Goal: Transaction & Acquisition: Book appointment/travel/reservation

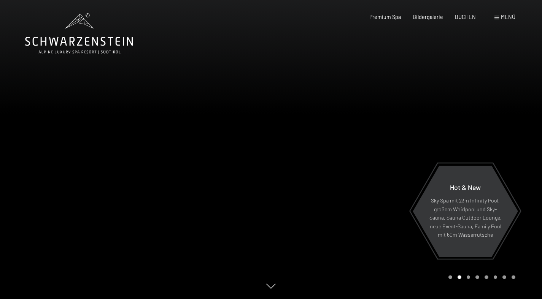
click at [433, 17] on span "Bildergalerie" at bounding box center [428, 17] width 30 height 6
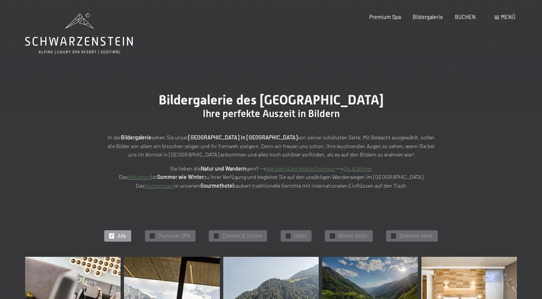
click at [429, 15] on span "Bildergalerie" at bounding box center [428, 17] width 30 height 6
click at [390, 20] on span "Premium Spa" at bounding box center [385, 17] width 32 height 6
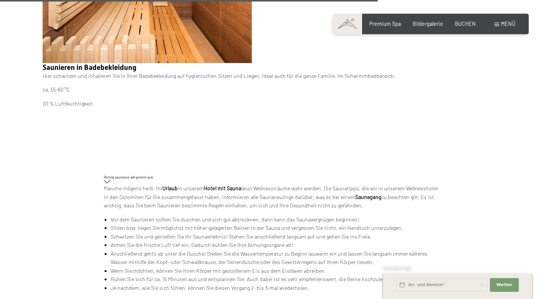
scroll to position [8548, 0]
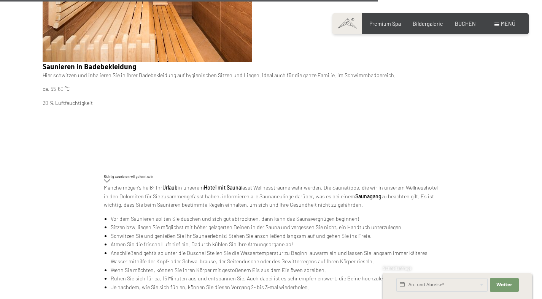
click at [500, 24] on div "Menü" at bounding box center [504, 24] width 21 height 8
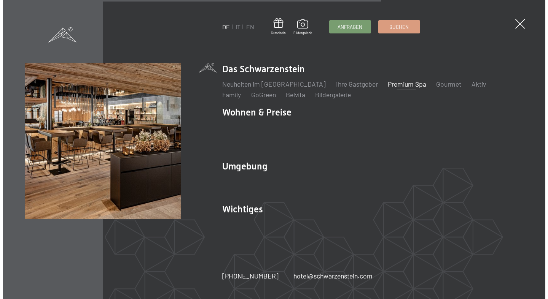
scroll to position [8547, 0]
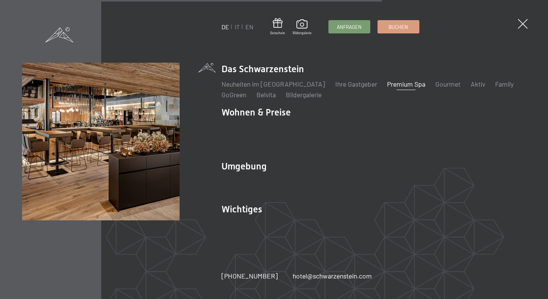
click at [495, 88] on link "Family" at bounding box center [504, 84] width 19 height 8
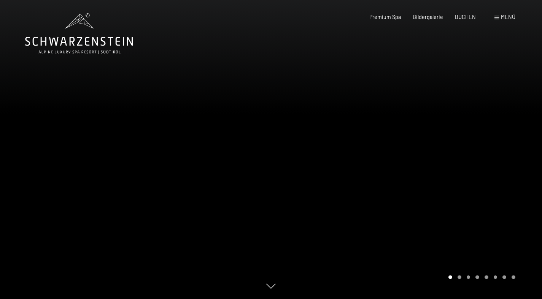
click at [470, 19] on span "BUCHEN" at bounding box center [465, 17] width 21 height 6
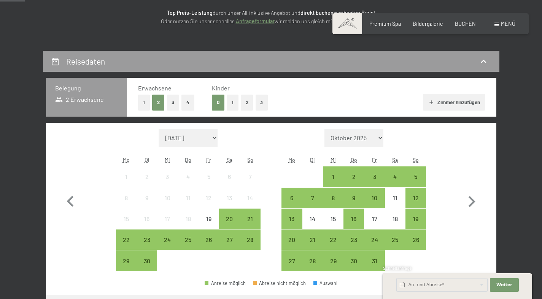
scroll to position [110, 0]
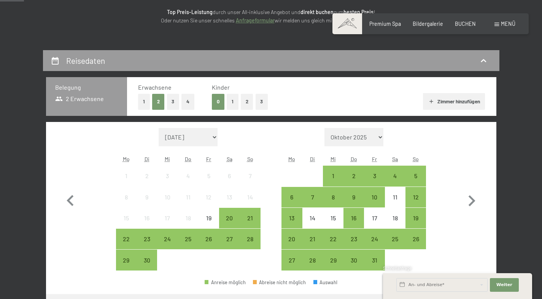
click at [397, 173] on div "4" at bounding box center [395, 182] width 19 height 19
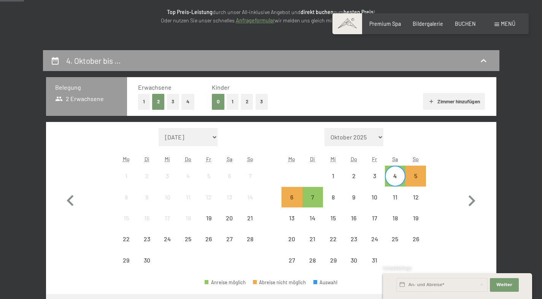
click at [397, 195] on div "11" at bounding box center [395, 203] width 19 height 19
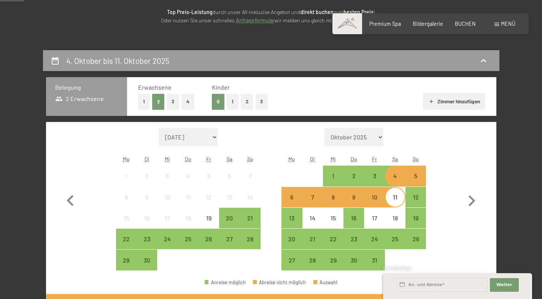
click at [246, 102] on button "2" at bounding box center [247, 102] width 13 height 16
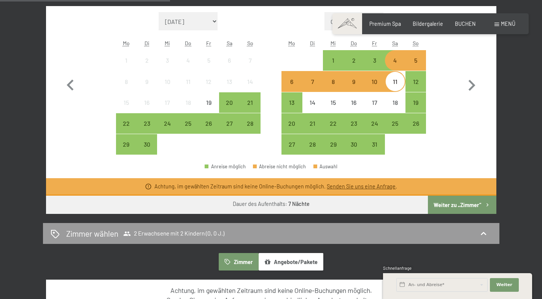
scroll to position [264, 0]
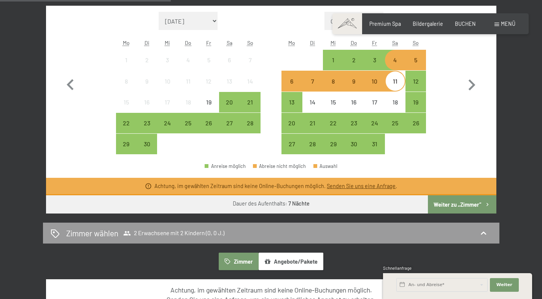
click at [312, 121] on div "21" at bounding box center [312, 129] width 19 height 19
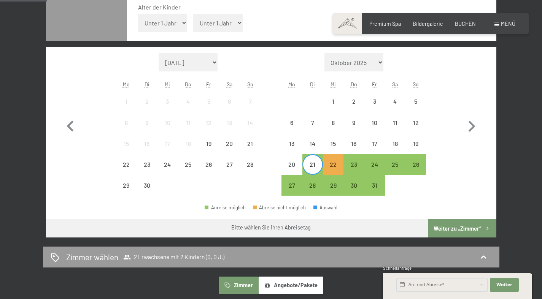
scroll to position [221, 0]
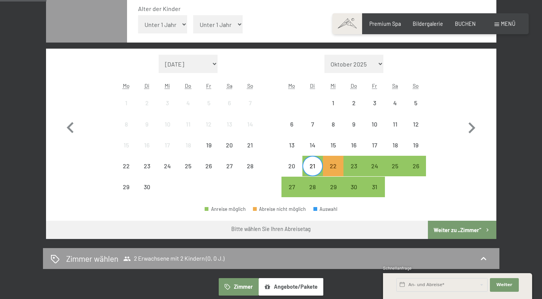
click at [357, 141] on div "16" at bounding box center [353, 145] width 19 height 19
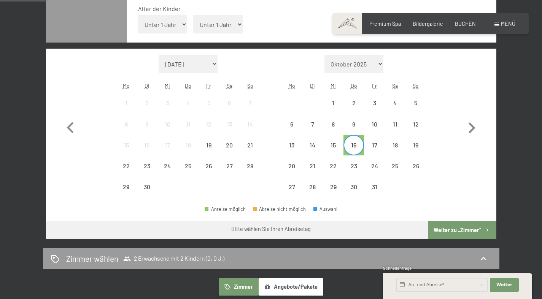
click at [396, 102] on div "4" at bounding box center [395, 109] width 19 height 19
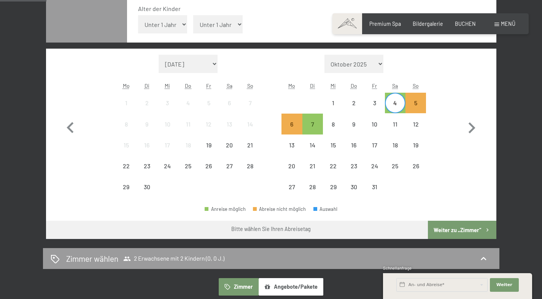
click at [316, 127] on div "7" at bounding box center [312, 130] width 19 height 19
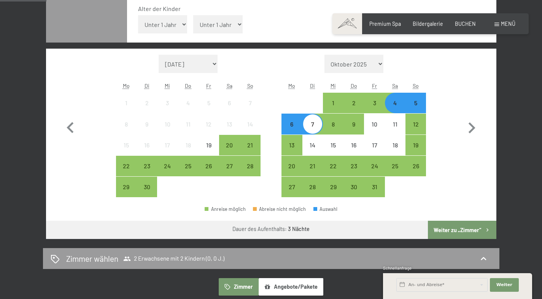
click at [335, 124] on div "8" at bounding box center [333, 130] width 19 height 19
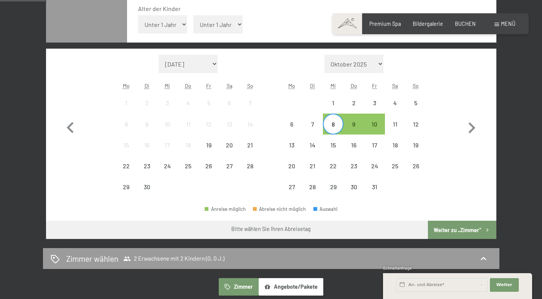
click at [396, 110] on div "4" at bounding box center [395, 109] width 19 height 19
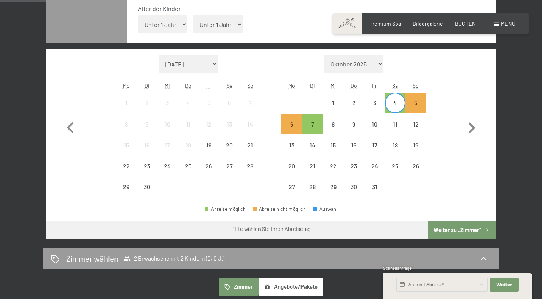
click at [377, 126] on div "10" at bounding box center [374, 130] width 19 height 19
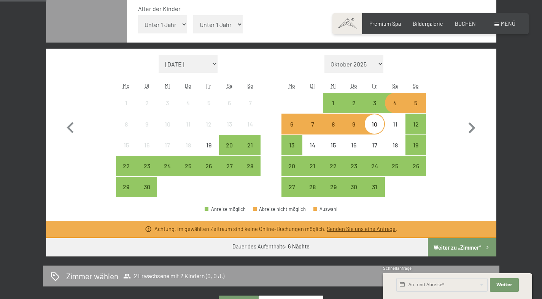
click at [396, 125] on div "11" at bounding box center [395, 130] width 19 height 19
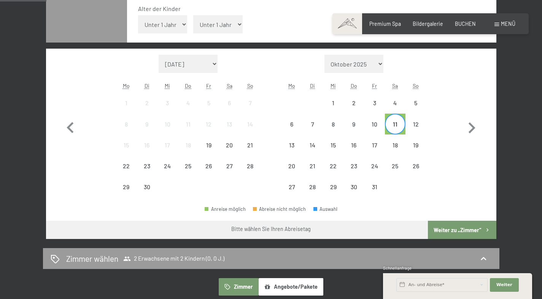
click at [398, 103] on div "4" at bounding box center [395, 109] width 19 height 19
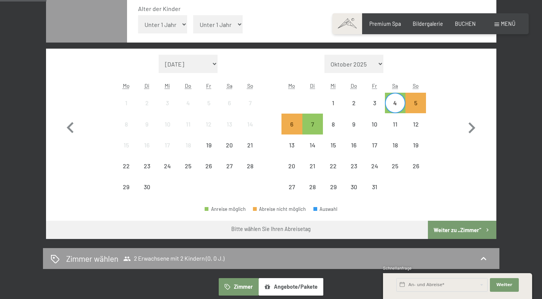
click at [418, 102] on div "5" at bounding box center [415, 109] width 19 height 19
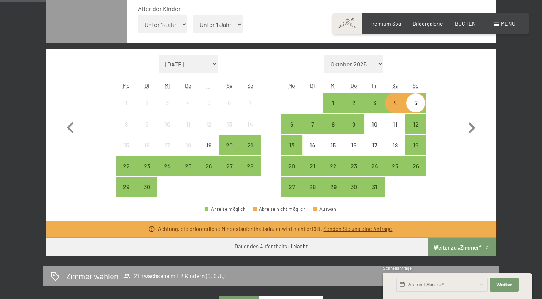
click at [401, 103] on div "4" at bounding box center [395, 109] width 19 height 19
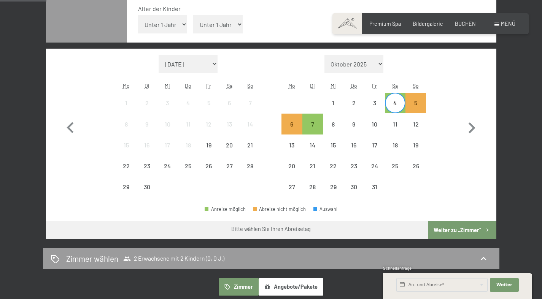
click at [316, 127] on div "7" at bounding box center [312, 130] width 19 height 19
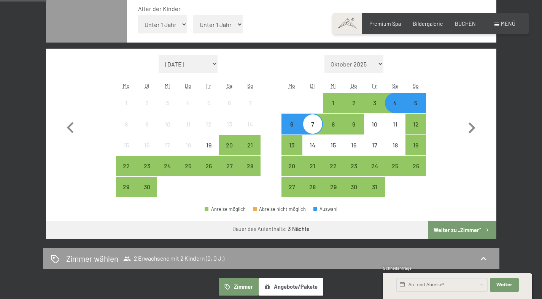
click at [403, 105] on div "4" at bounding box center [395, 109] width 19 height 19
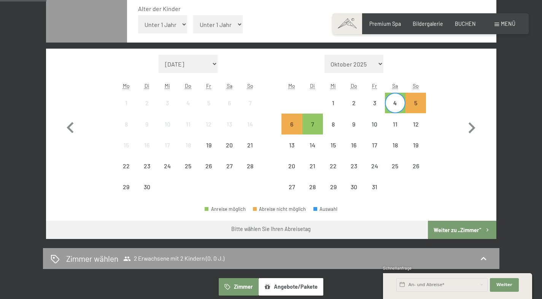
click at [336, 125] on div "8" at bounding box center [333, 130] width 19 height 19
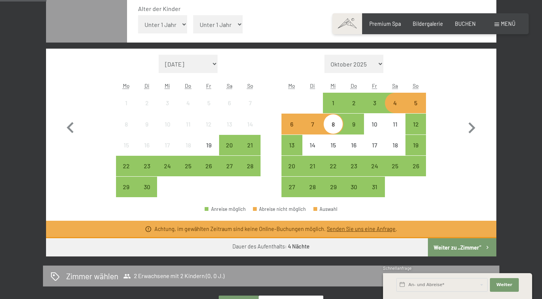
click at [397, 105] on div "4" at bounding box center [395, 109] width 19 height 19
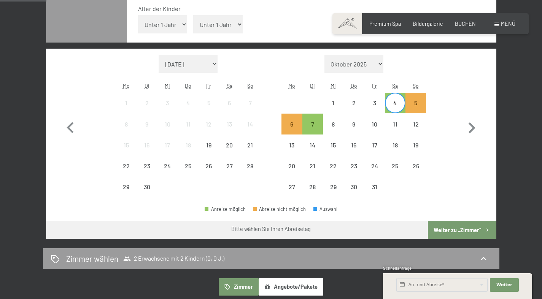
click at [357, 125] on div "9" at bounding box center [353, 130] width 19 height 19
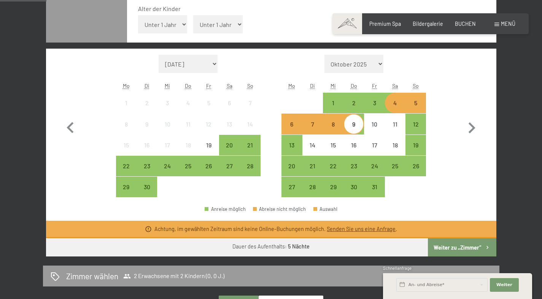
click at [399, 103] on div "4" at bounding box center [395, 109] width 19 height 19
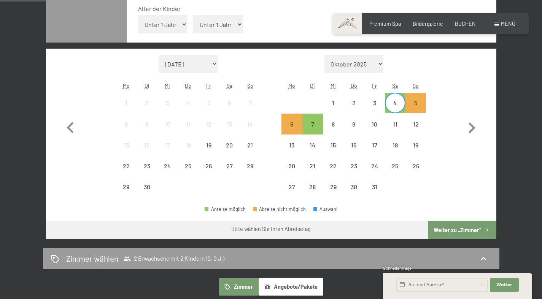
click at [313, 125] on div "7" at bounding box center [312, 130] width 19 height 19
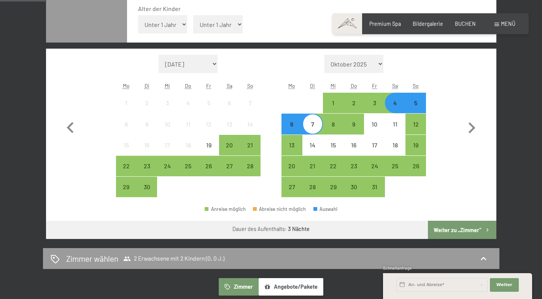
click at [463, 228] on button "Weiter zu „Zimmer“" at bounding box center [462, 230] width 68 height 18
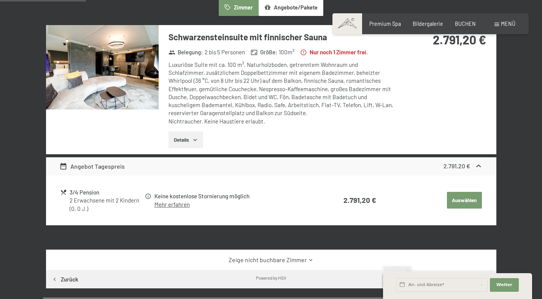
scroll to position [160, 0]
